Goal: Transaction & Acquisition: Download file/media

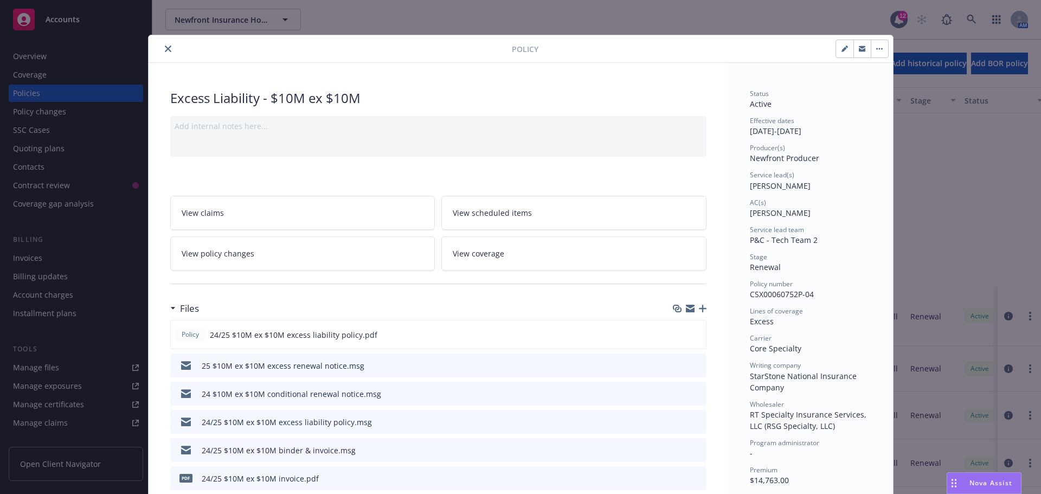
scroll to position [217, 0]
click at [166, 48] on icon "close" at bounding box center [168, 49] width 7 height 7
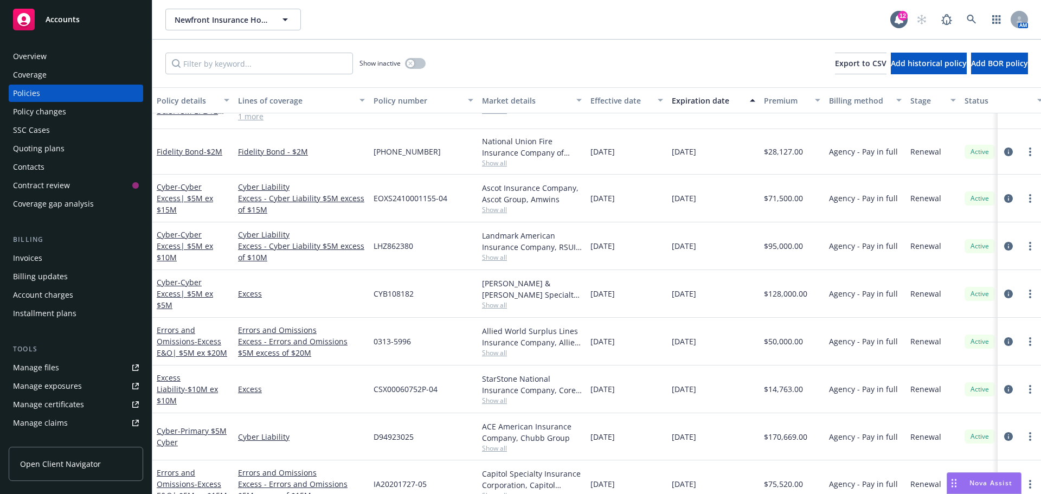
click at [27, 17] on icon at bounding box center [23, 19] width 13 height 13
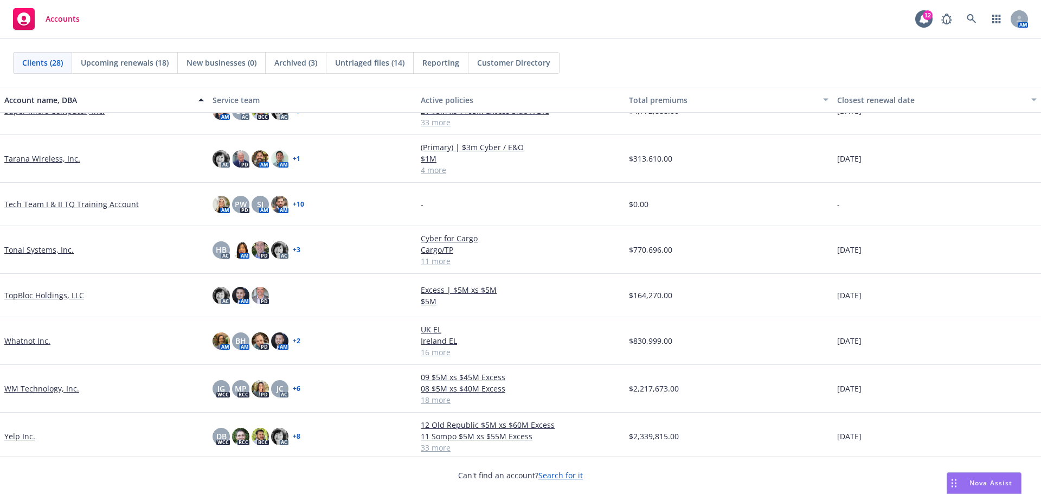
scroll to position [902, 0]
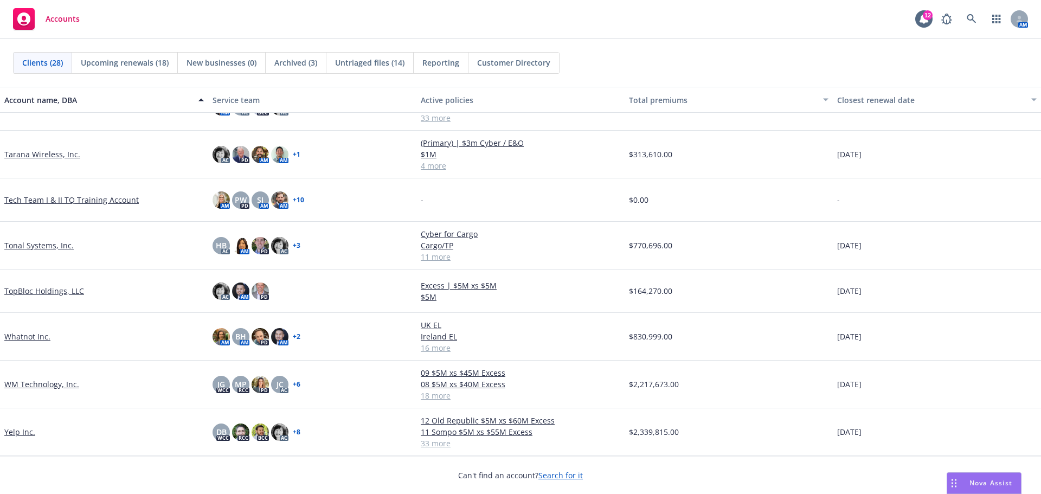
click at [18, 431] on link "Yelp Inc." at bounding box center [19, 431] width 31 height 11
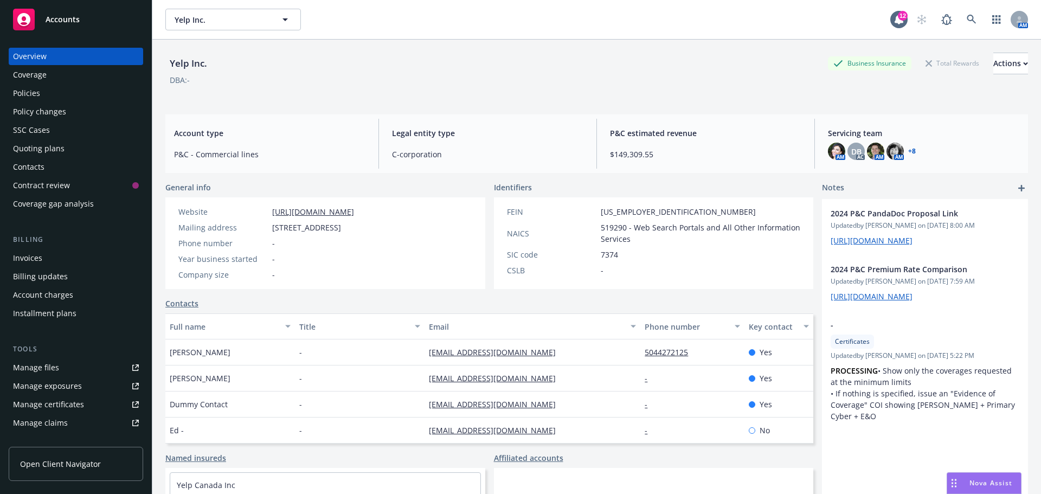
click at [92, 86] on div "Policies" at bounding box center [76, 93] width 126 height 17
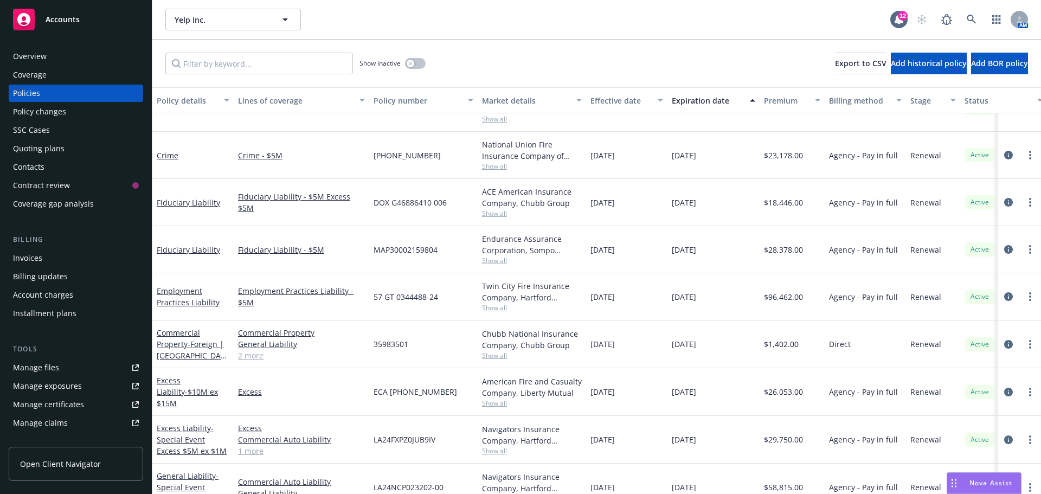
scroll to position [488, 0]
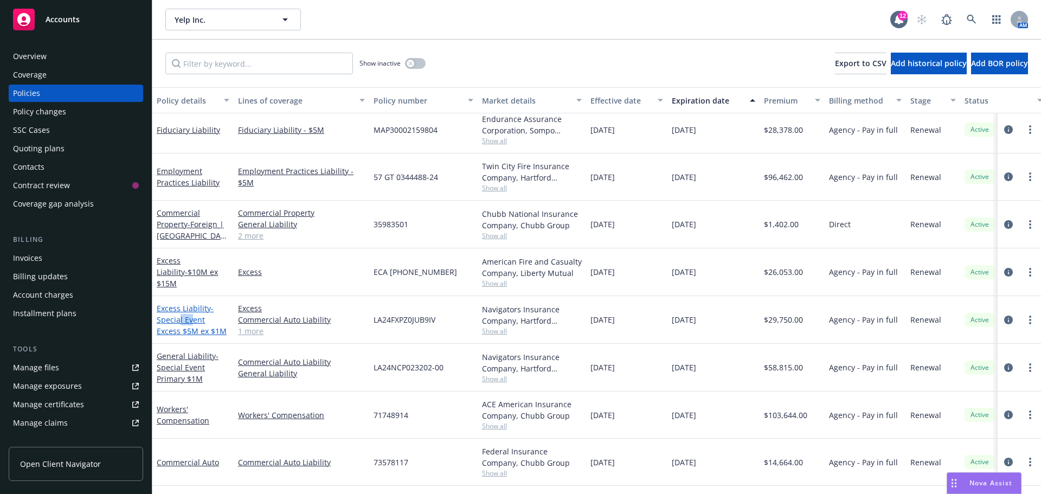
drag, startPoint x: 191, startPoint y: 321, endPoint x: 179, endPoint y: 316, distance: 13.6
click at [179, 316] on span "- Special Event Excess $5M ex $1M" at bounding box center [192, 319] width 70 height 33
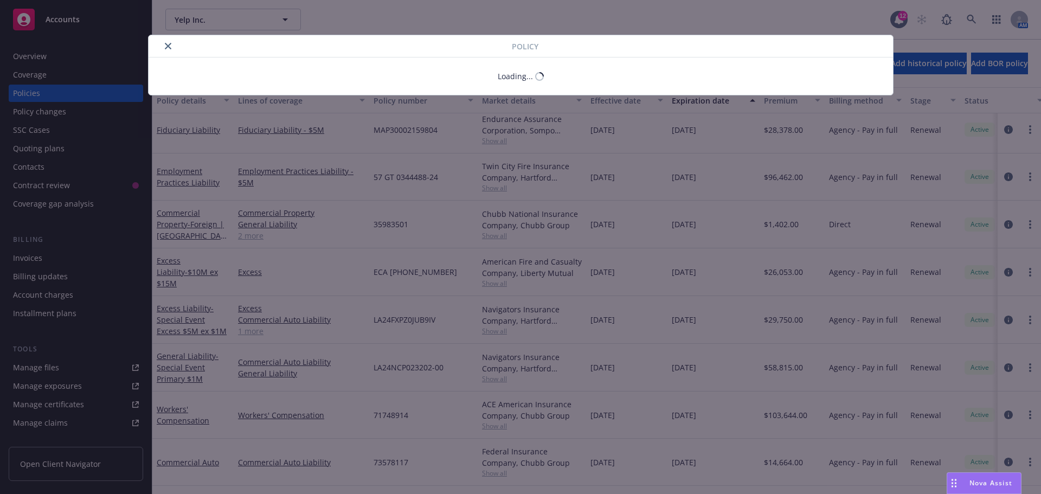
click at [179, 316] on body "Accounts Overview Coverage Policies Policy changes SSC Cases Quoting plans Cont…" at bounding box center [520, 247] width 1041 height 494
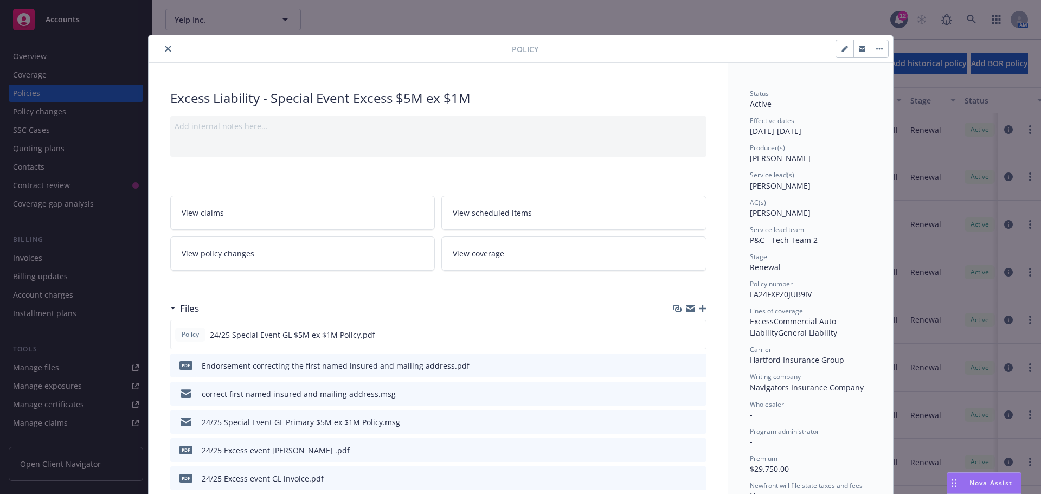
click at [162, 52] on button "close" at bounding box center [168, 48] width 13 height 13
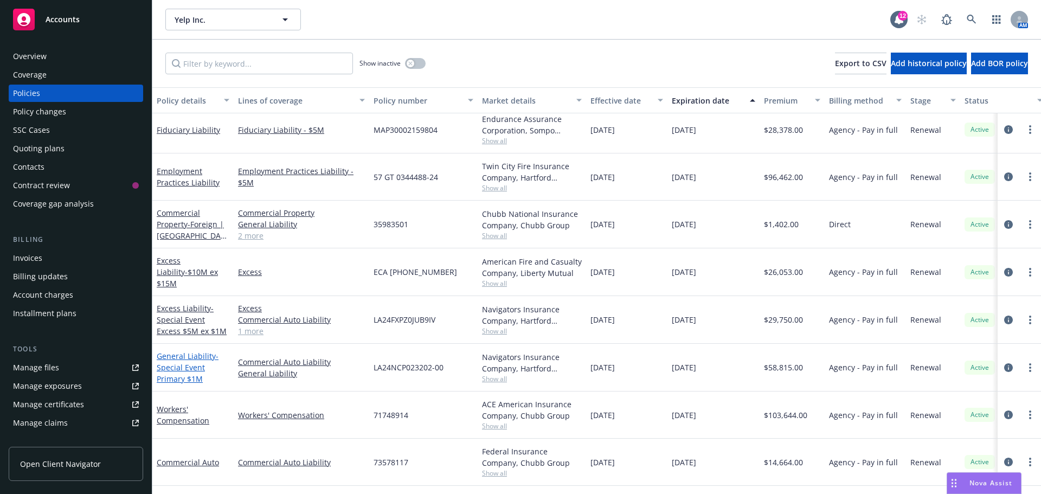
click at [177, 369] on span "- Special Event Primary $1M" at bounding box center [188, 367] width 62 height 33
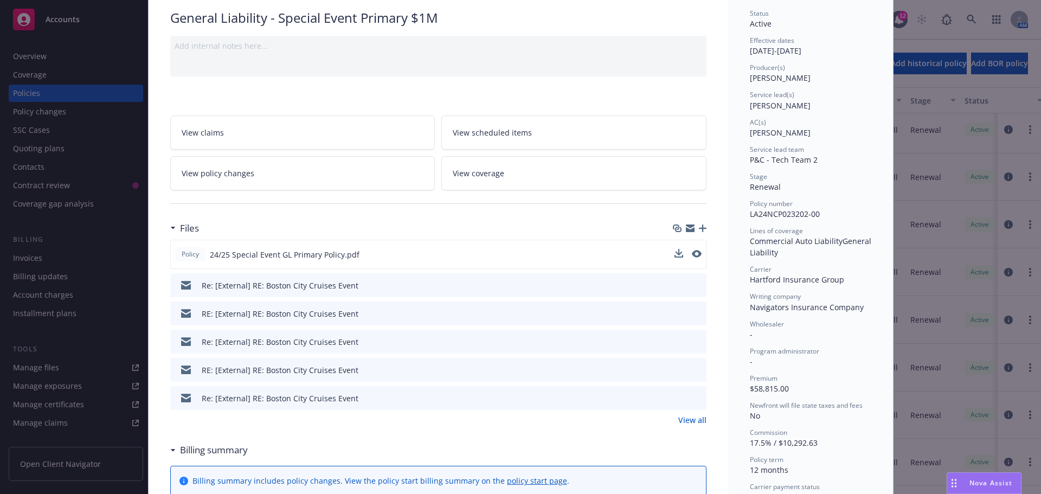
scroll to position [108, 0]
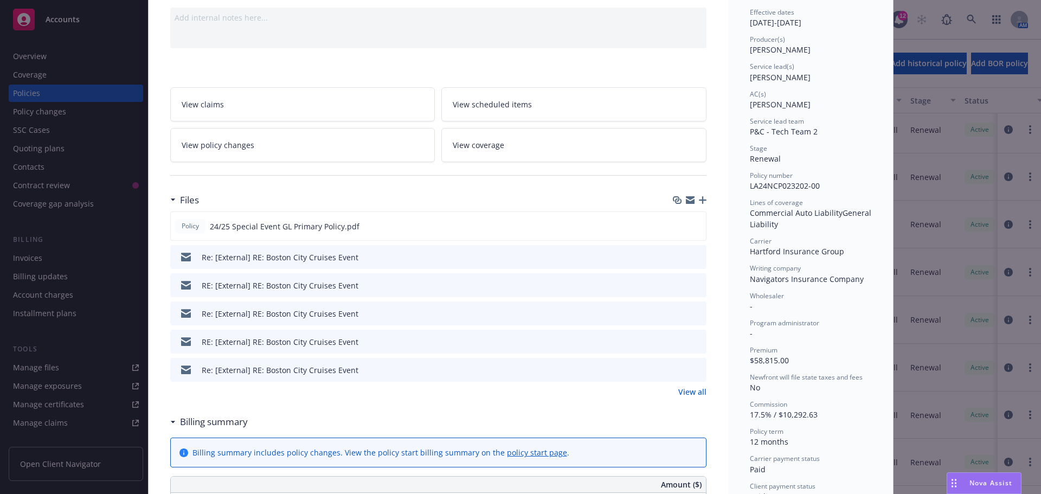
click at [674, 258] on icon "download file" at bounding box center [678, 256] width 9 height 9
click at [344, 294] on div "RE: [External] RE: Boston City Cruises Event" at bounding box center [267, 285] width 184 height 23
click at [675, 285] on icon "download file" at bounding box center [677, 283] width 7 height 7
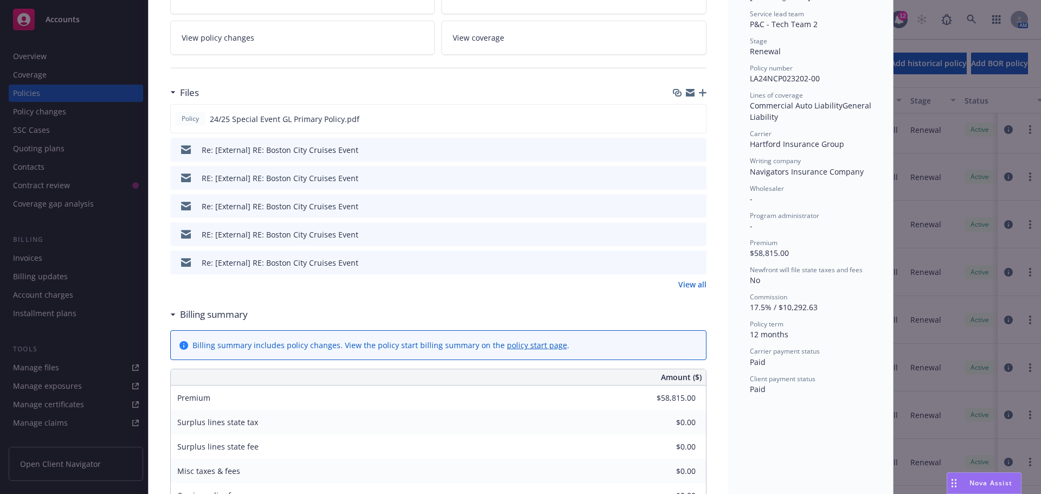
scroll to position [217, 0]
click at [699, 280] on link "View all" at bounding box center [692, 283] width 28 height 11
